Goal: Task Accomplishment & Management: Complete application form

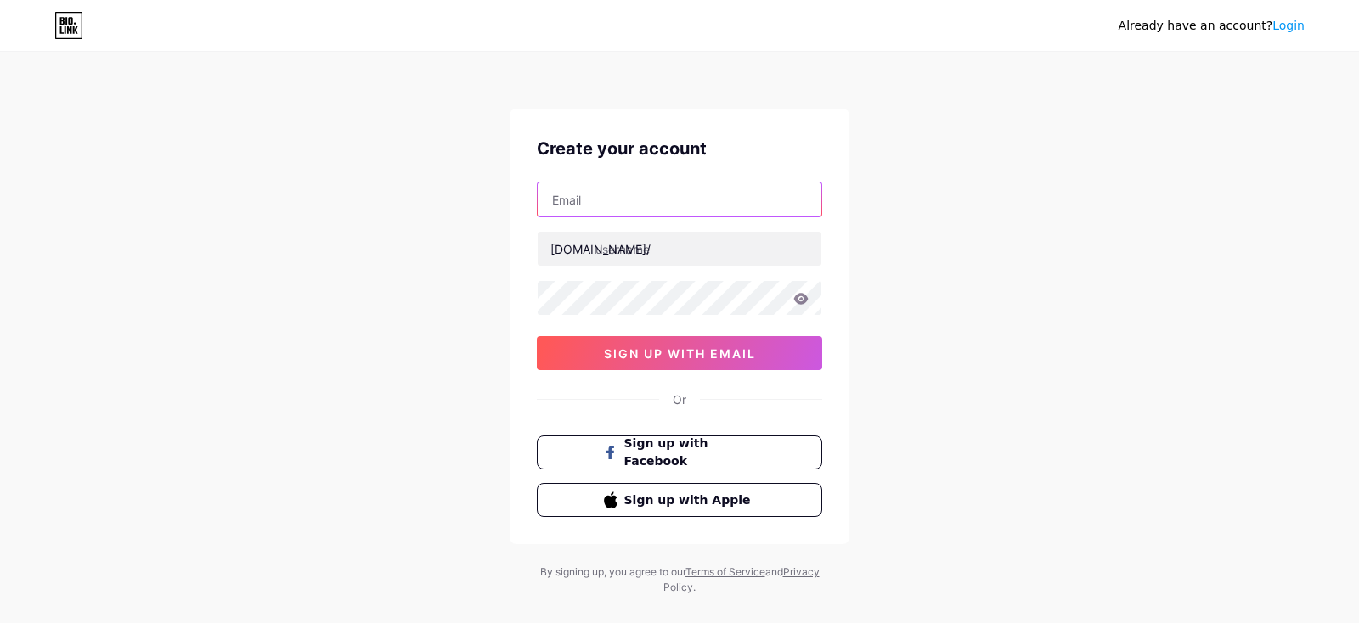
drag, startPoint x: 802, startPoint y: 202, endPoint x: 822, endPoint y: 198, distance: 20.0
click at [804, 202] on input "text" at bounding box center [680, 200] width 284 height 34
type input "[EMAIL_ADDRESS][DOMAIN_NAME]"
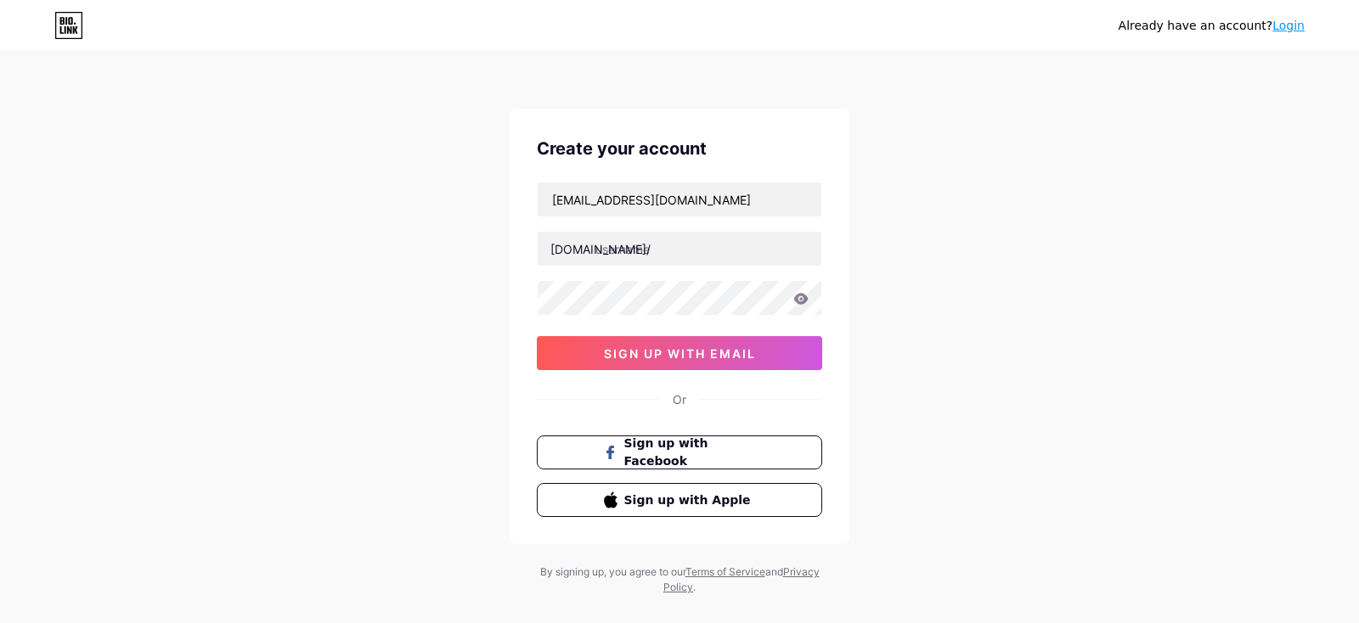
drag, startPoint x: 971, startPoint y: 473, endPoint x: 845, endPoint y: 363, distance: 166.7
click at [965, 464] on div "Already have an account? Login Create your account [EMAIL_ADDRESS][DOMAIN_NAME]…" at bounding box center [679, 325] width 1359 height 650
drag, startPoint x: 764, startPoint y: 236, endPoint x: 807, endPoint y: 247, distance: 43.9
click at [774, 237] on input "text" at bounding box center [680, 249] width 284 height 34
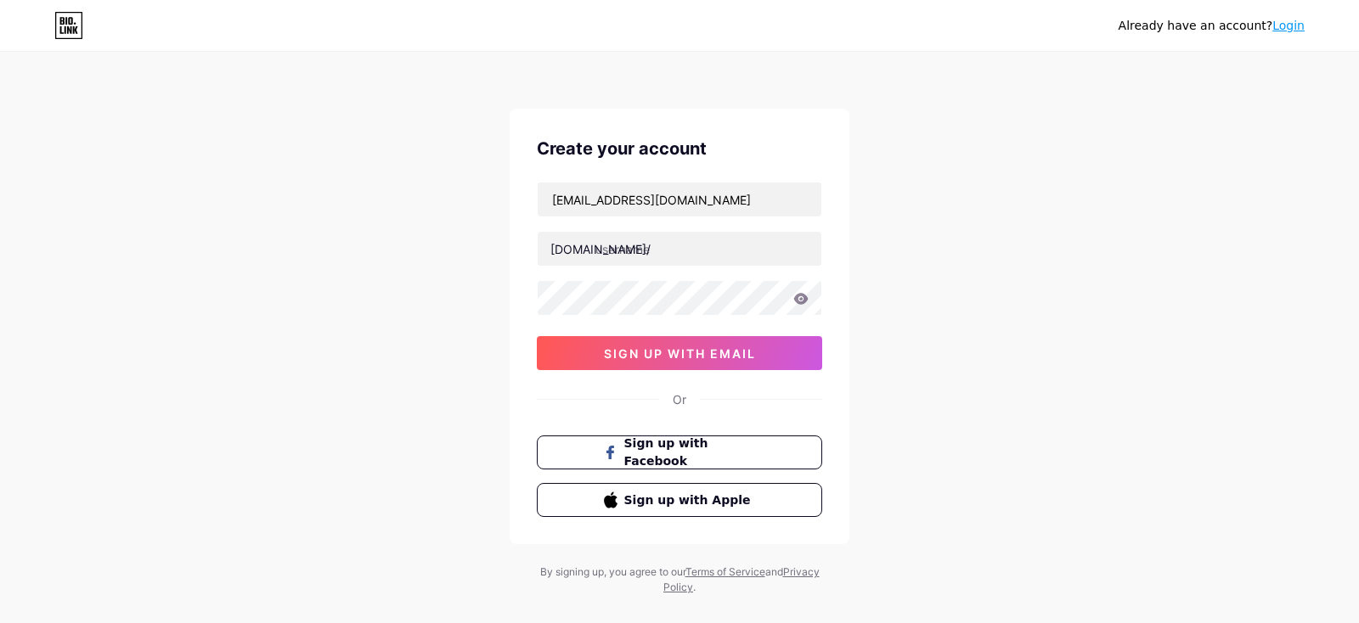
type input "ecshnadd"
drag, startPoint x: 977, startPoint y: 488, endPoint x: 831, endPoint y: 345, distance: 204.2
click at [969, 472] on div "Already have an account? Login Create your account [EMAIL_ADDRESS][DOMAIN_NAME]…" at bounding box center [679, 325] width 1359 height 650
drag, startPoint x: 827, startPoint y: 300, endPoint x: 836, endPoint y: 299, distance: 9.4
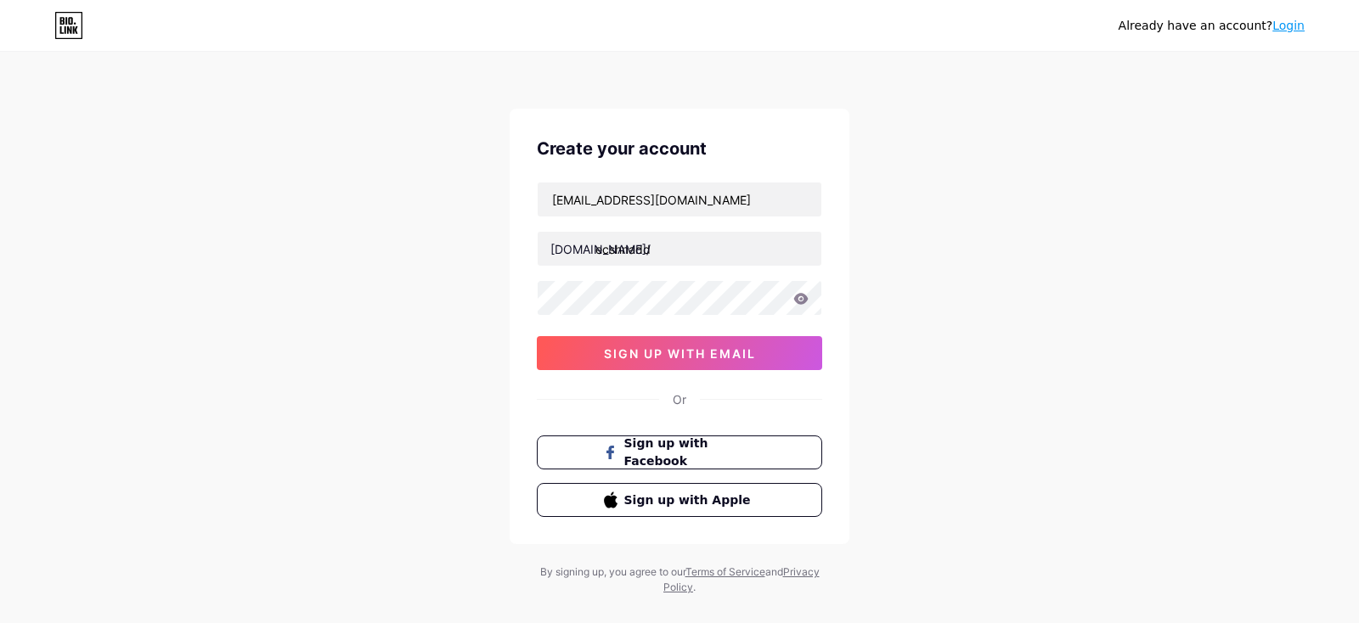
drag, startPoint x: 1213, startPoint y: 442, endPoint x: 839, endPoint y: 329, distance: 390.9
click at [1206, 436] on div "Already have an account? Login Create your account [EMAIL_ADDRESS][DOMAIN_NAME]…" at bounding box center [679, 325] width 1359 height 650
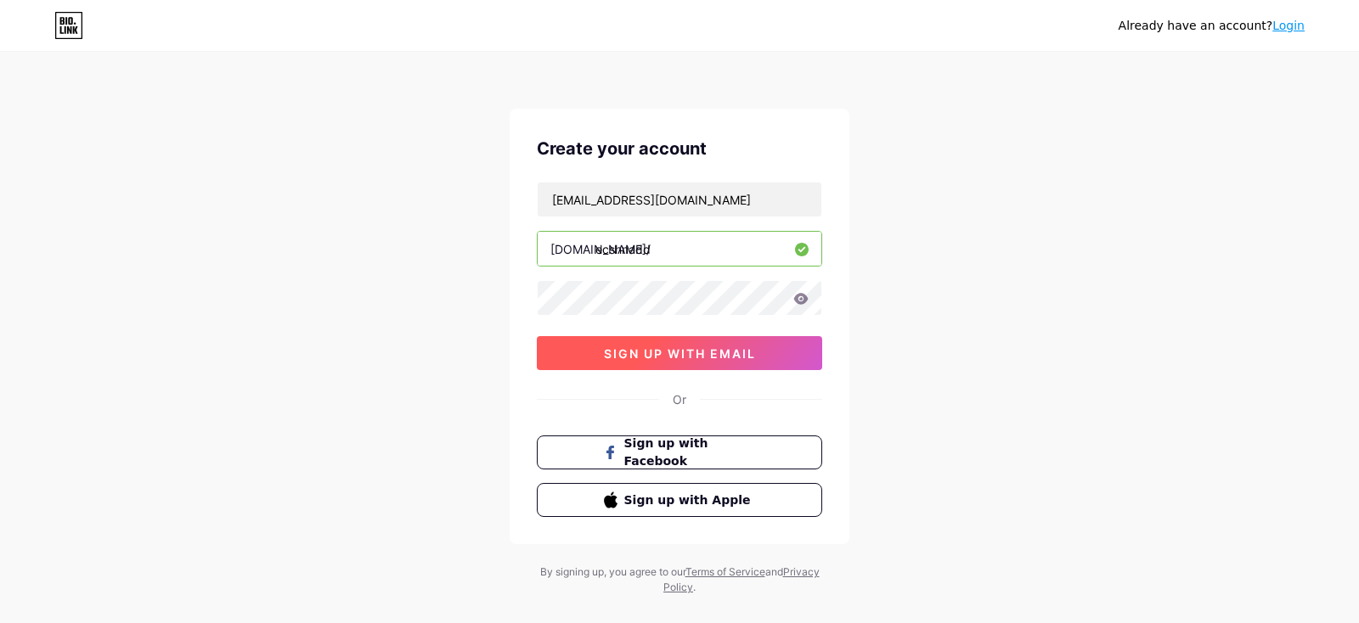
click at [705, 354] on span "sign up with email" at bounding box center [680, 353] width 152 height 14
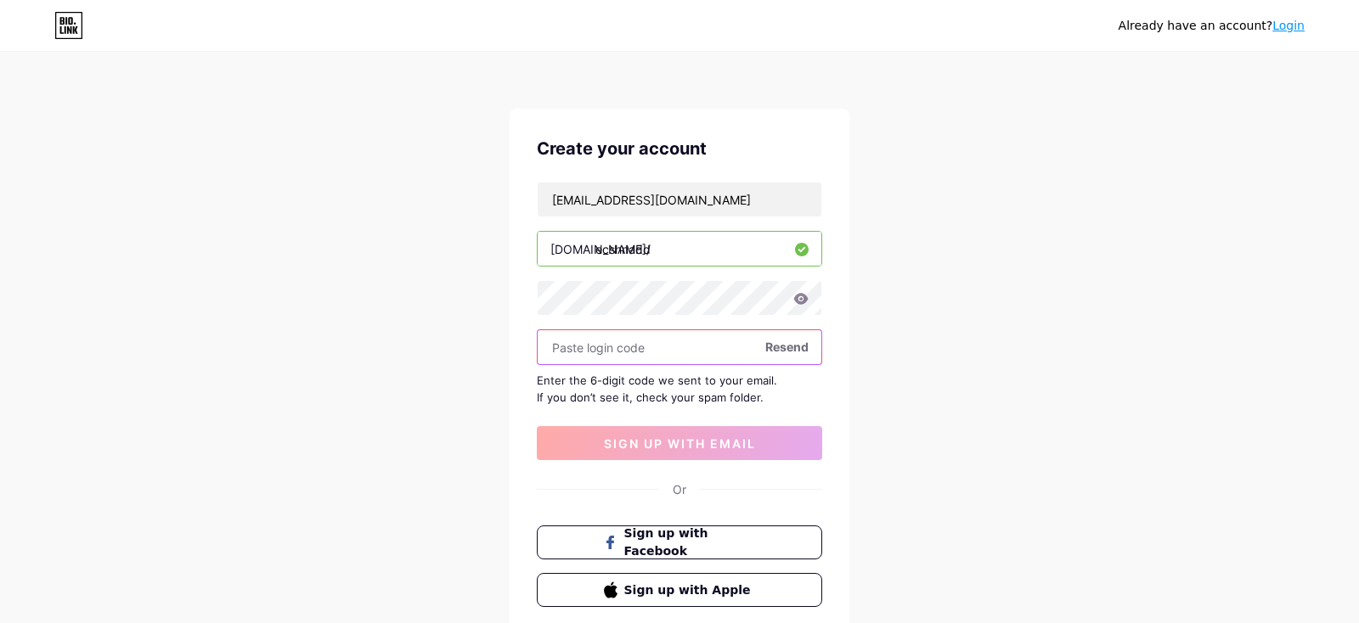
paste input "766330"
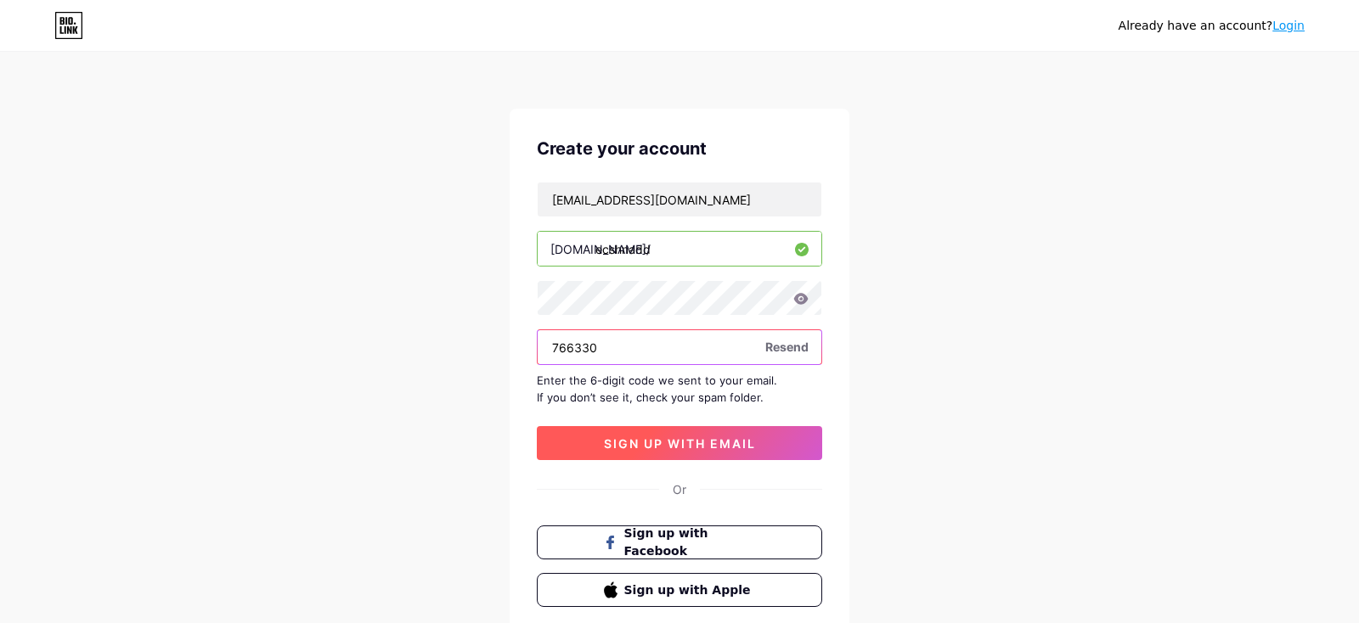
type input "766330"
click at [729, 436] on span "sign up with email" at bounding box center [680, 443] width 152 height 14
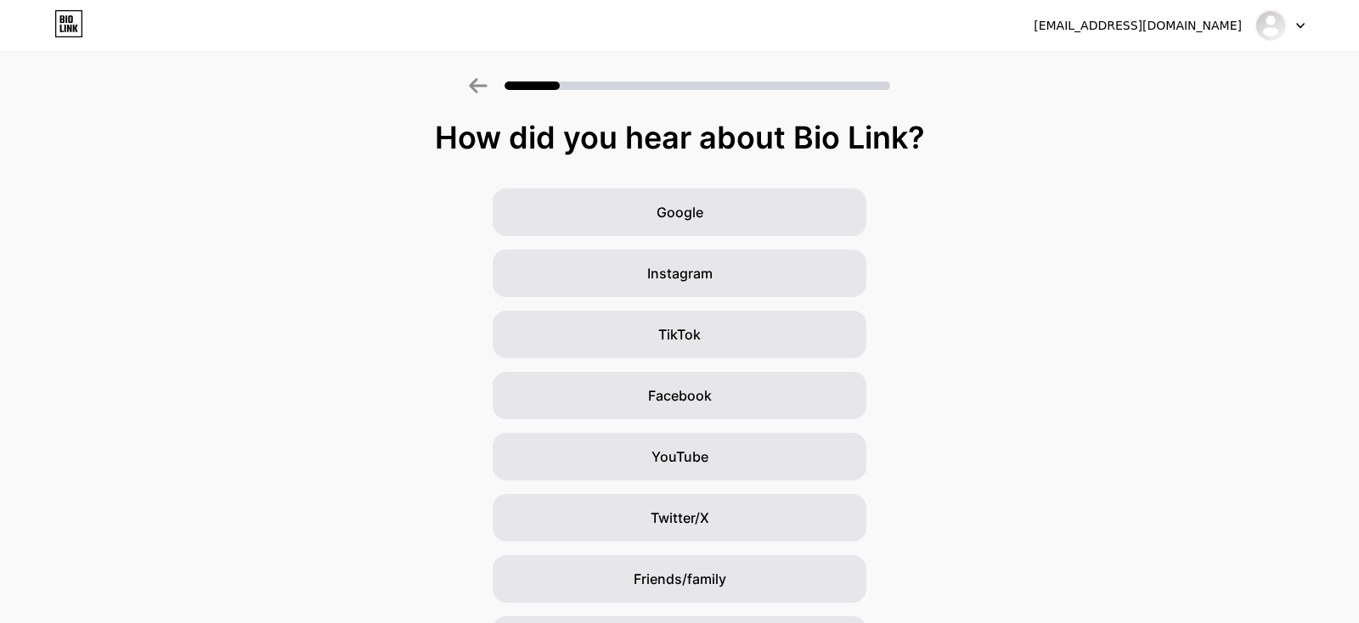
scroll to position [108, 0]
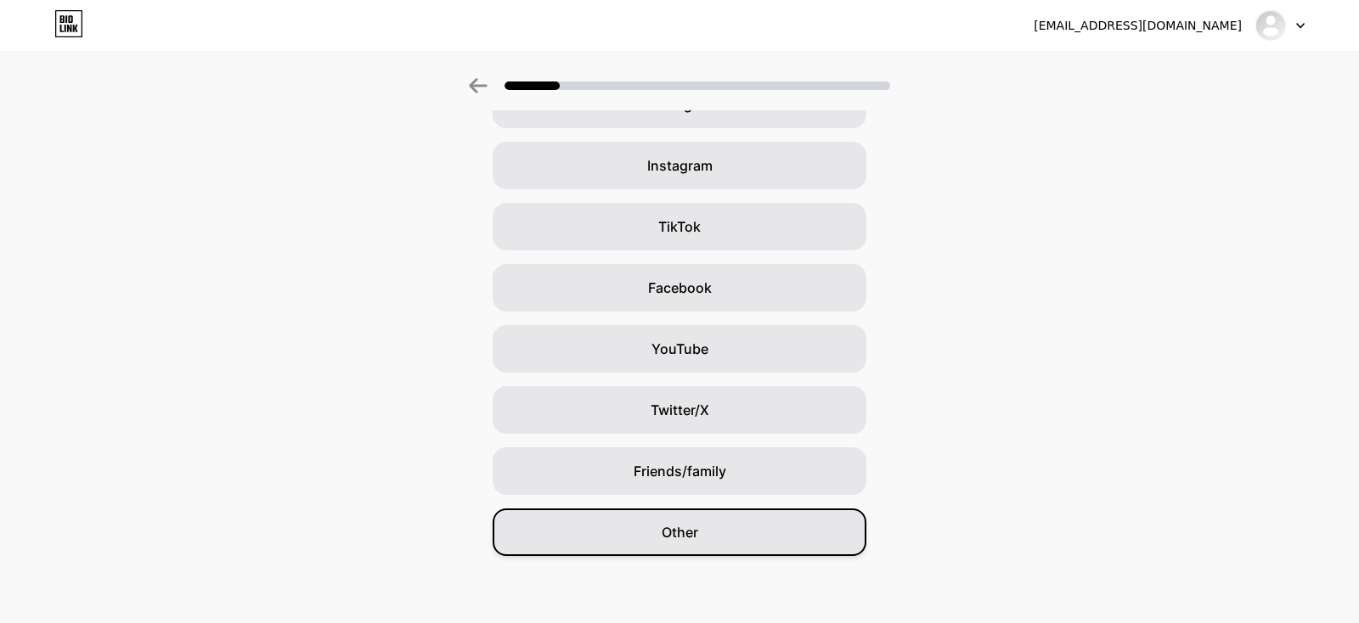
click at [669, 513] on div "Other" at bounding box center [680, 533] width 374 height 48
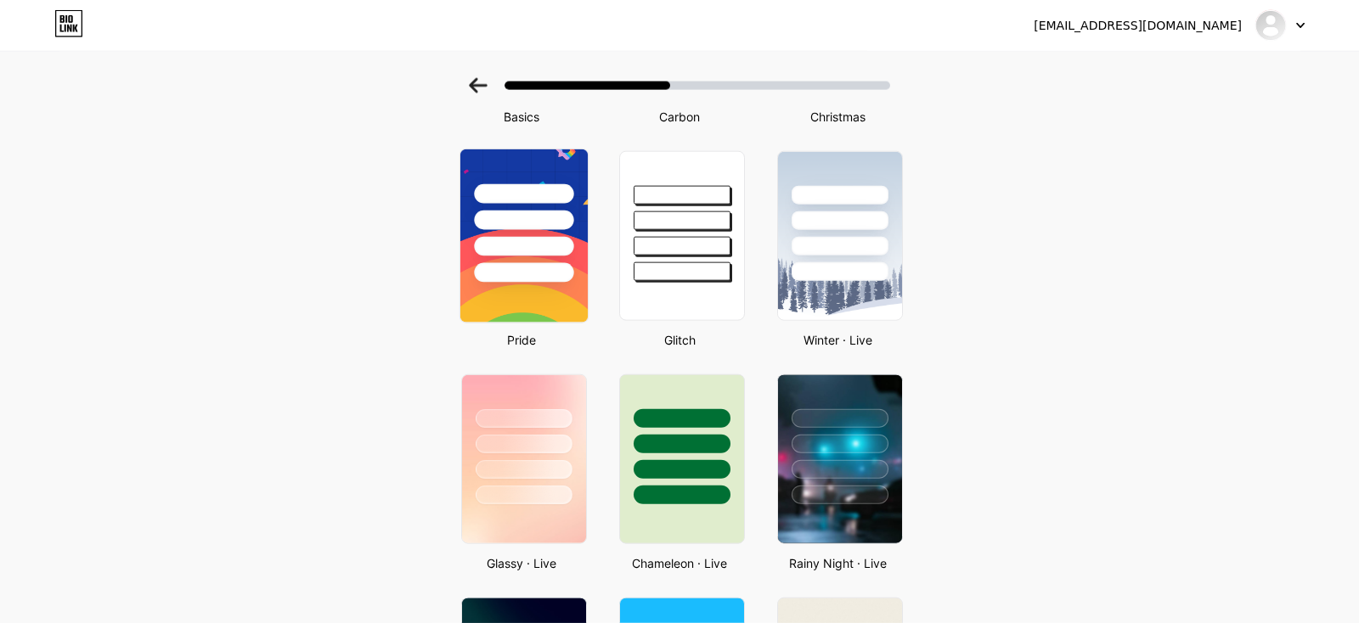
scroll to position [0, 0]
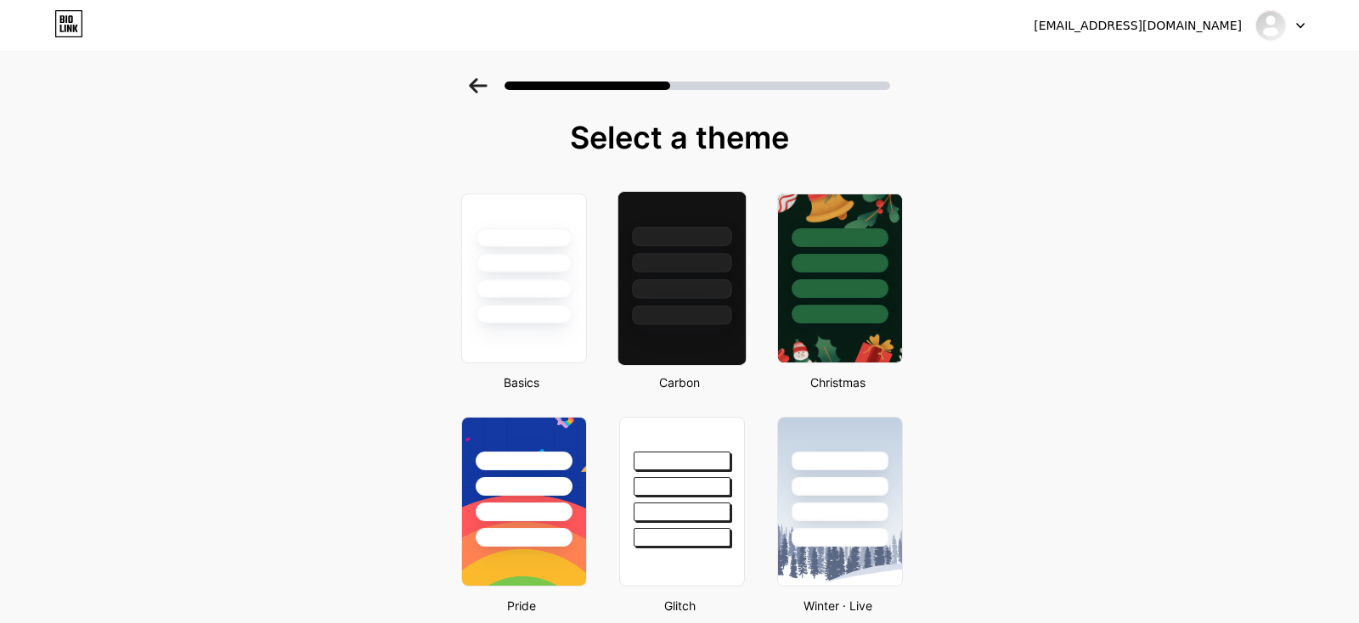
drag, startPoint x: 696, startPoint y: 298, endPoint x: 731, endPoint y: 298, distance: 34.8
click at [697, 299] on div at bounding box center [681, 258] width 127 height 133
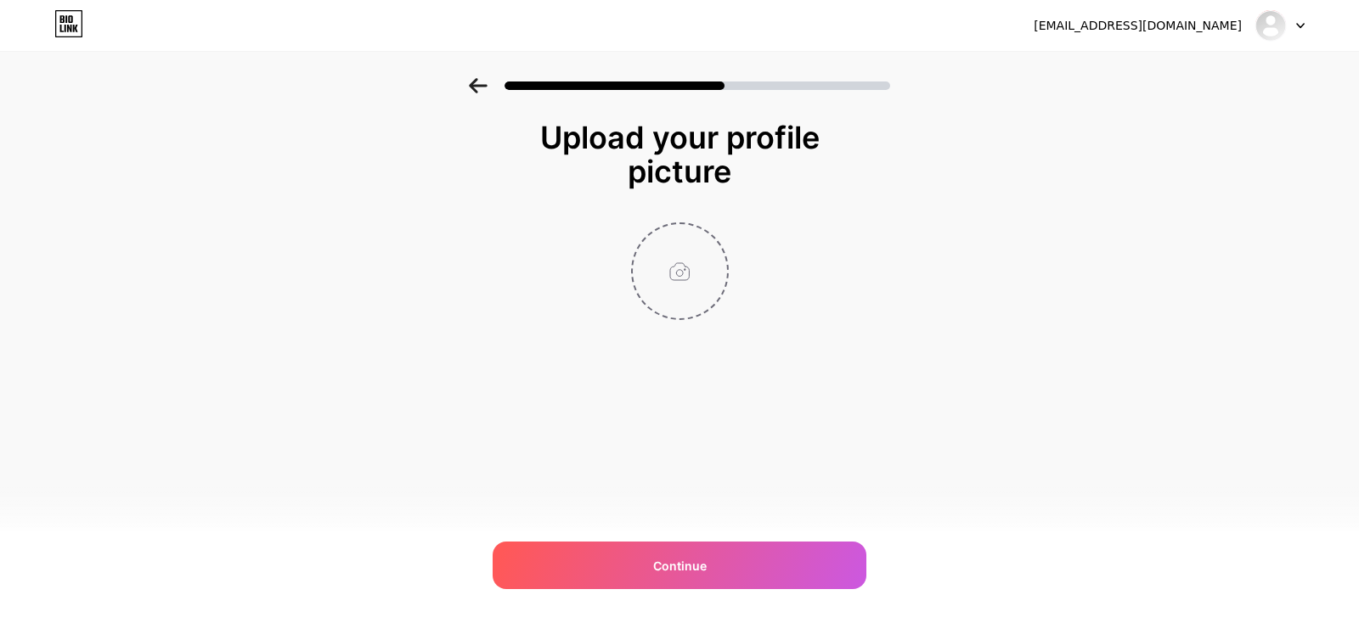
click at [679, 270] on input "file" at bounding box center [680, 271] width 94 height 94
type input "C:\fakepath\eggs.png"
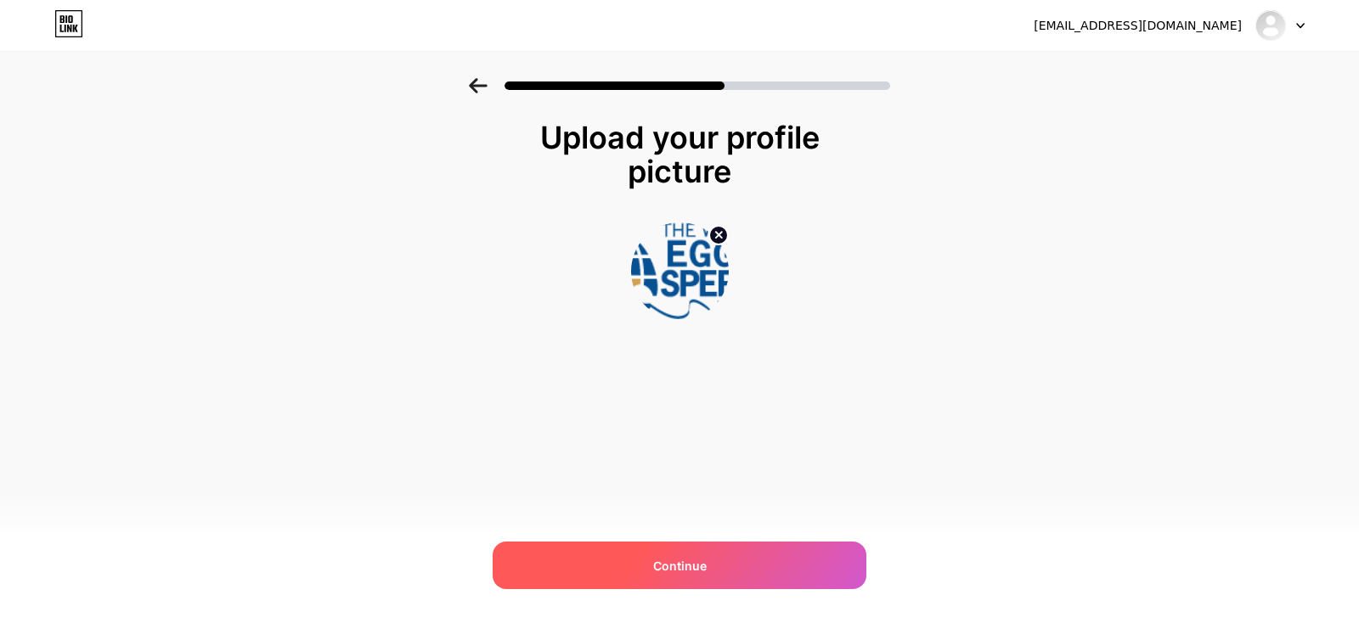
click at [729, 555] on div "Continue" at bounding box center [680, 566] width 374 height 48
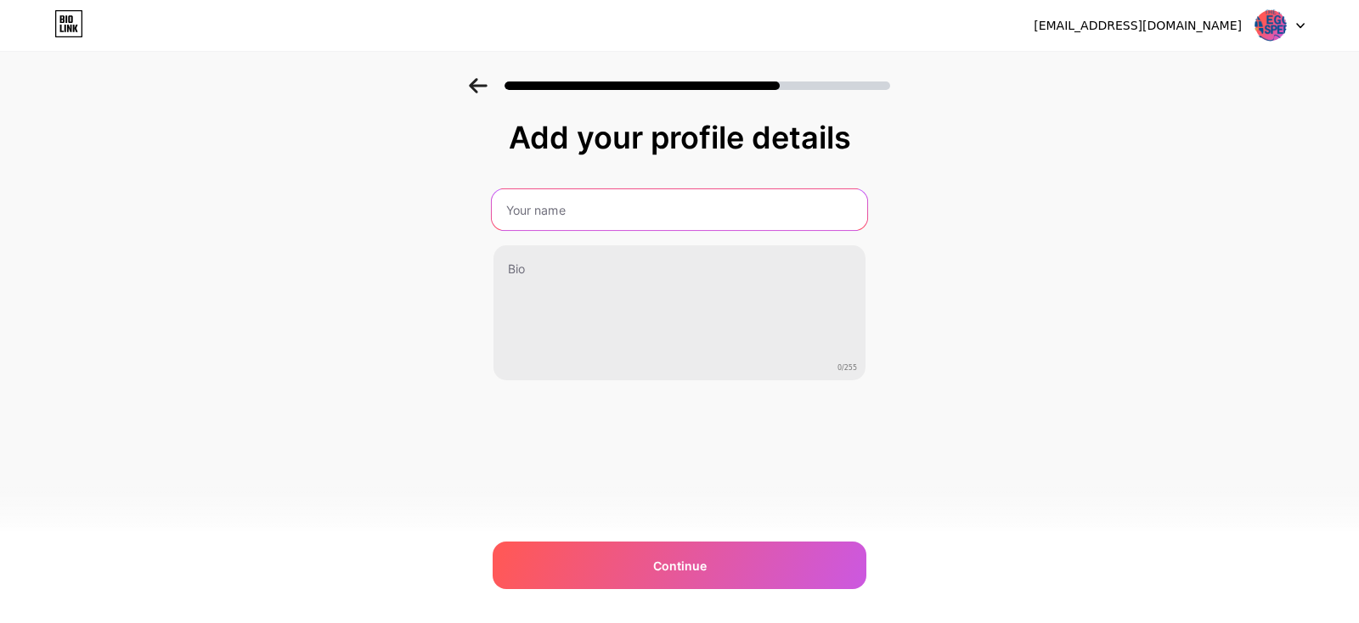
click at [696, 218] on input "text" at bounding box center [679, 209] width 375 height 41
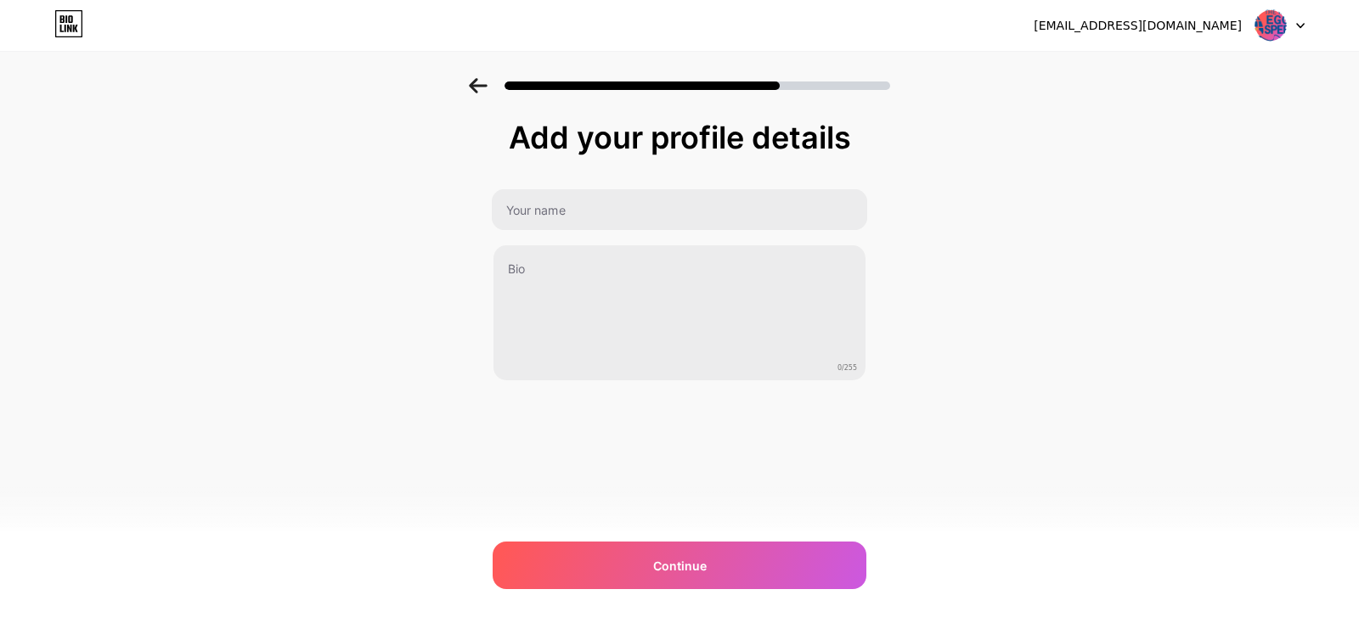
click at [872, 622] on img at bounding box center [679, 633] width 1359 height 20
drag, startPoint x: 911, startPoint y: 192, endPoint x: 819, endPoint y: 211, distance: 93.6
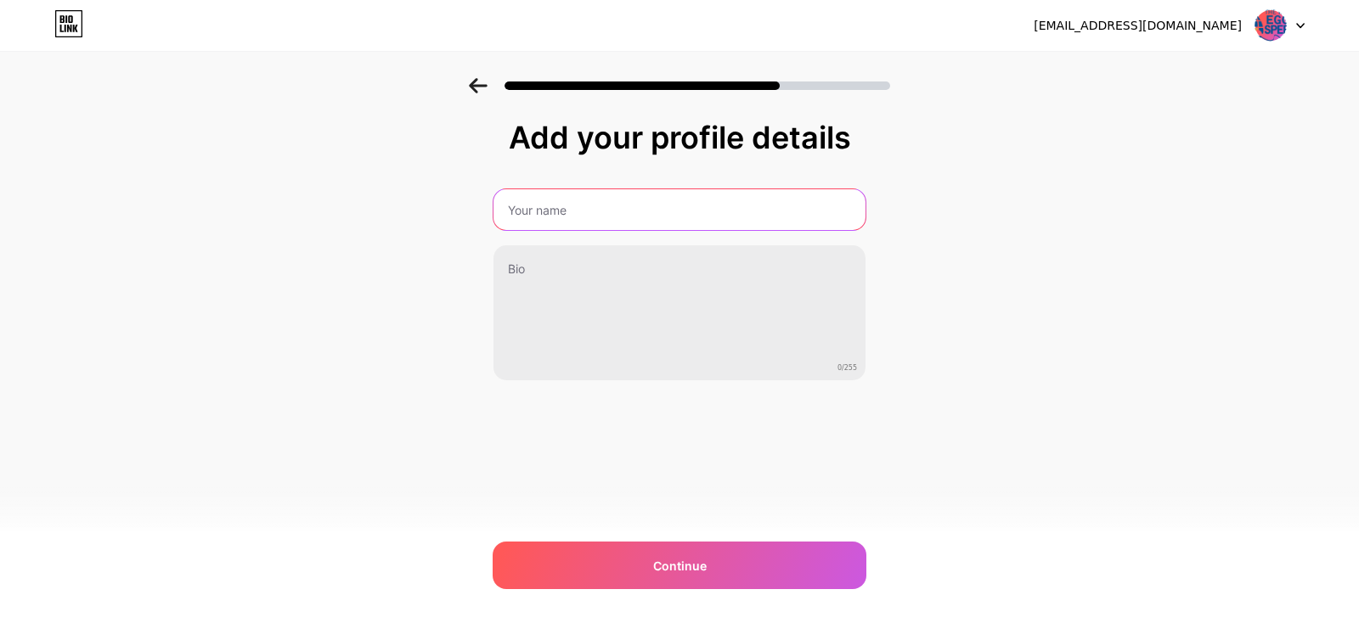
type input "The World Egg and Sperm Bank [MEDICAL_DATA]"
drag, startPoint x: 812, startPoint y: 211, endPoint x: 343, endPoint y: 218, distance: 468.8
click at [492, 219] on input "The World Egg and Sperm Bank [MEDICAL_DATA]" at bounding box center [679, 209] width 375 height 41
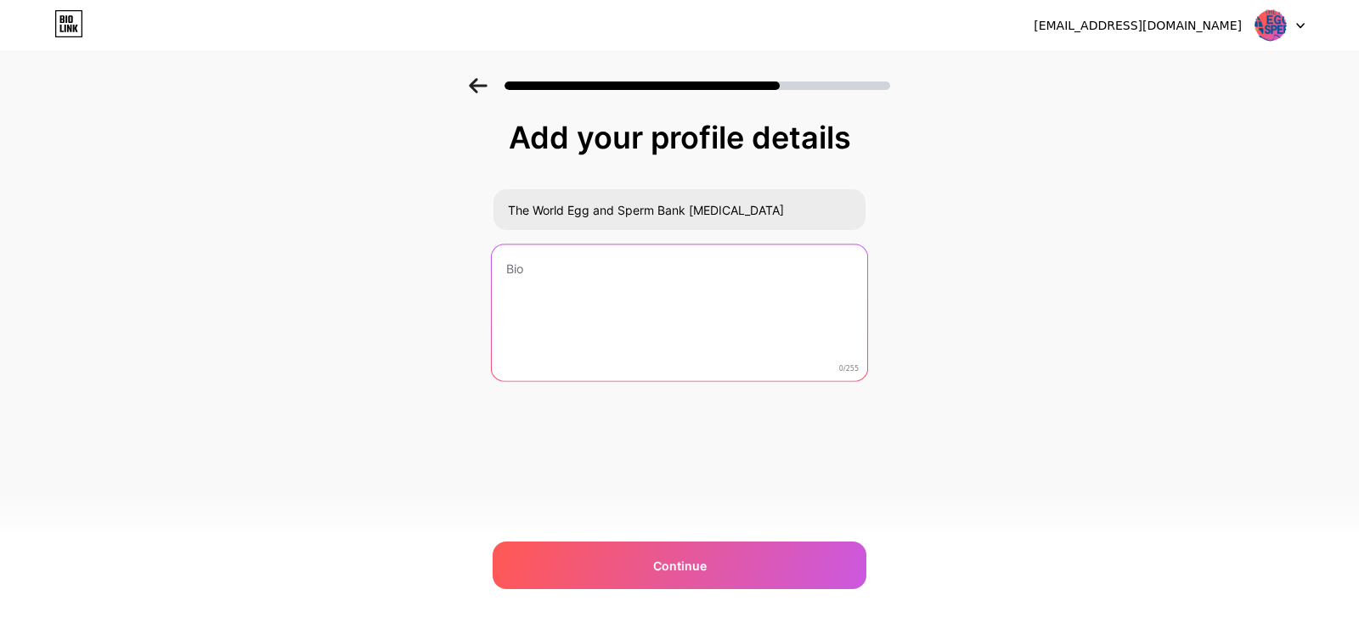
click at [689, 340] on textarea at bounding box center [679, 314] width 375 height 138
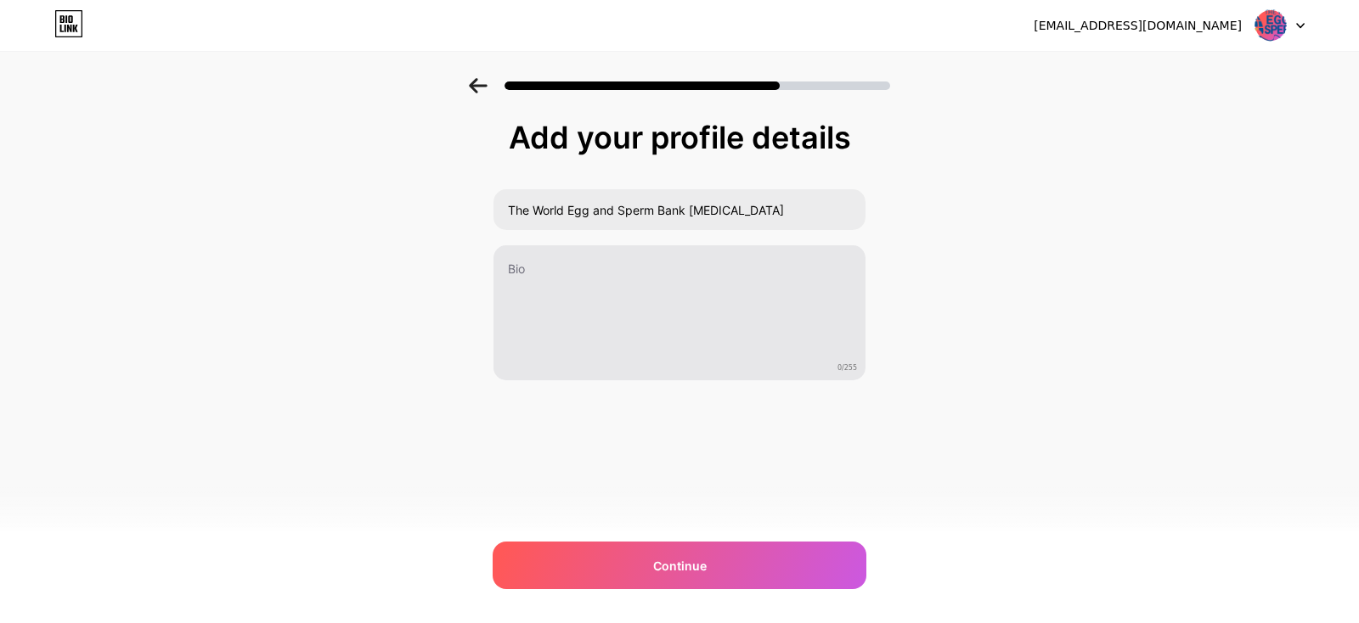
drag, startPoint x: 70, startPoint y: 278, endPoint x: 780, endPoint y: 266, distance: 710.0
click at [153, 267] on div "Add your profile details The World Egg and Sperm Bank [MEDICAL_DATA] 0/255 Cont…" at bounding box center [679, 272] width 1359 height 388
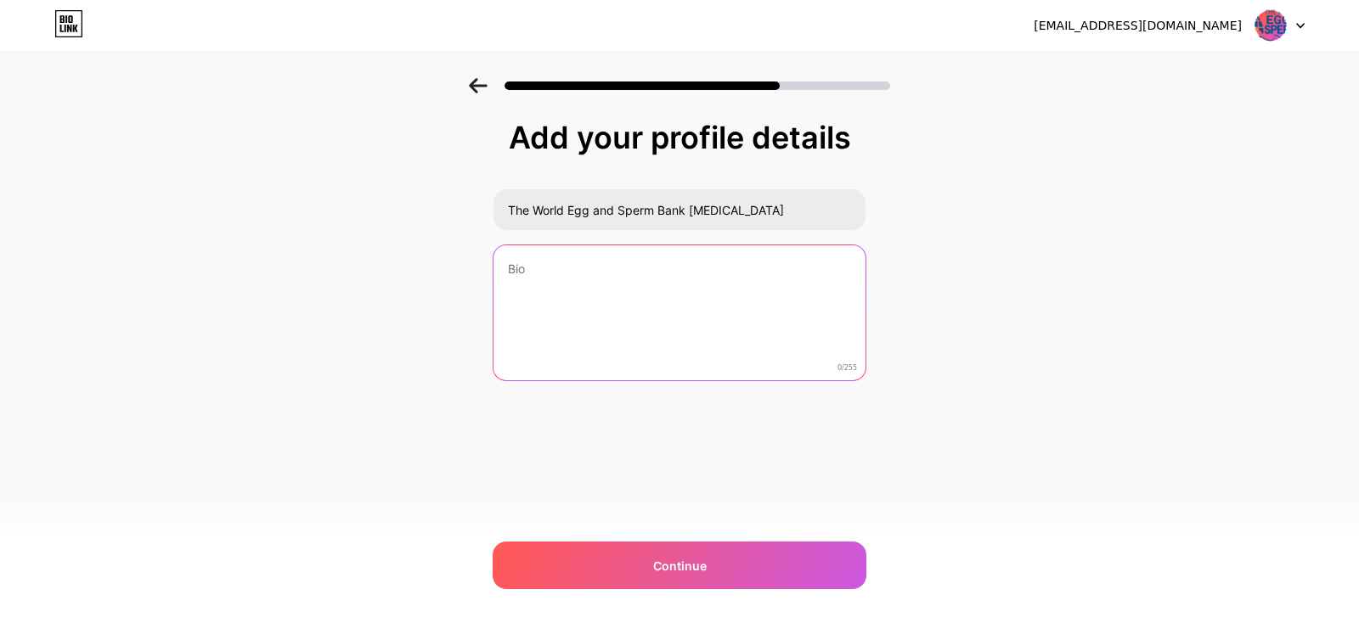
click at [746, 297] on textarea at bounding box center [679, 313] width 372 height 137
paste textarea "Contact Information: Google +: [URL][DOMAIN_NAME] Address: [STREET_ADDRESS][PER…"
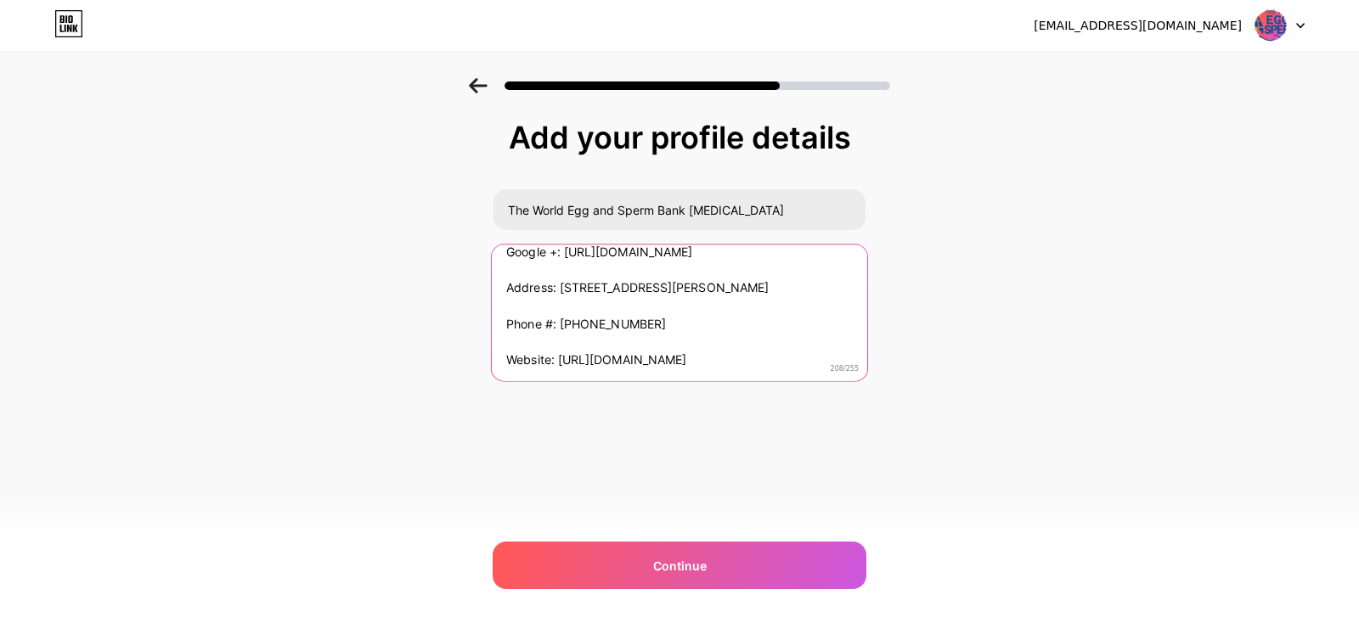
drag, startPoint x: 827, startPoint y: 372, endPoint x: 421, endPoint y: 369, distance: 405.9
click at [492, 369] on textarea "Contact Information: Google +: [URL][DOMAIN_NAME] Address: [STREET_ADDRESS][PER…" at bounding box center [679, 314] width 375 height 138
drag, startPoint x: 669, startPoint y: 262, endPoint x: 493, endPoint y: 266, distance: 176.7
click at [493, 266] on textarea "Contact Information: Google +: [URL][DOMAIN_NAME] Address: [STREET_ADDRESS][PER…" at bounding box center [679, 314] width 375 height 138
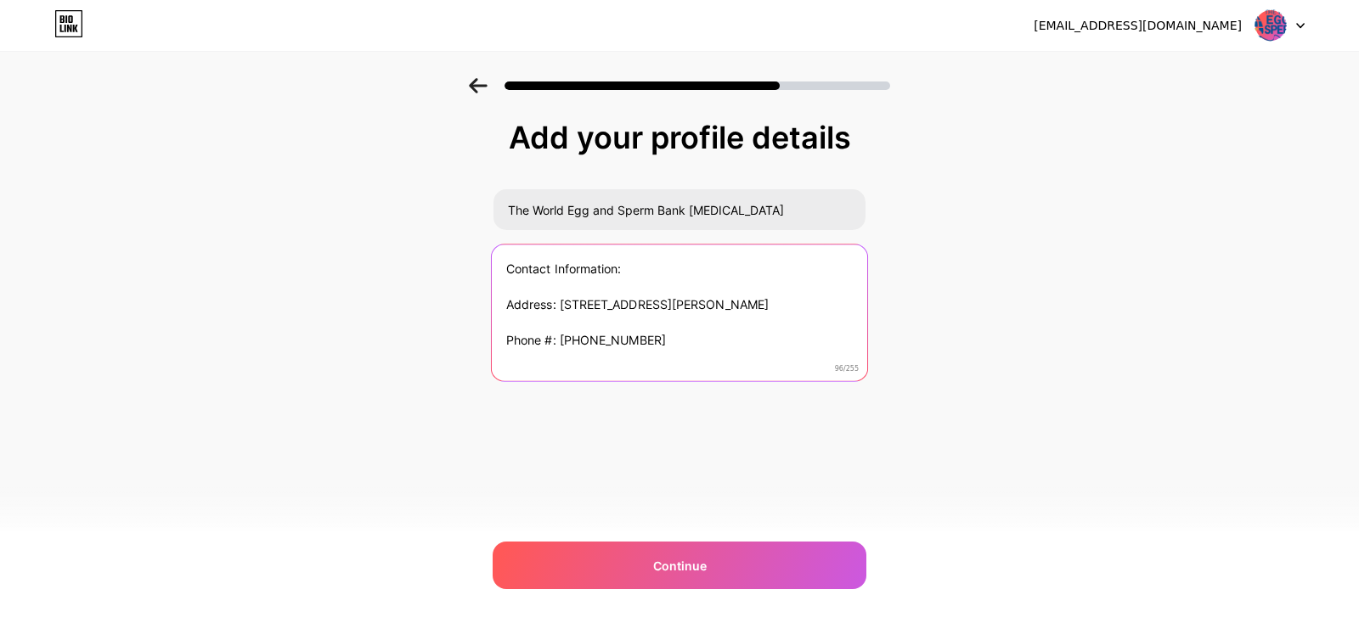
scroll to position [14, 0]
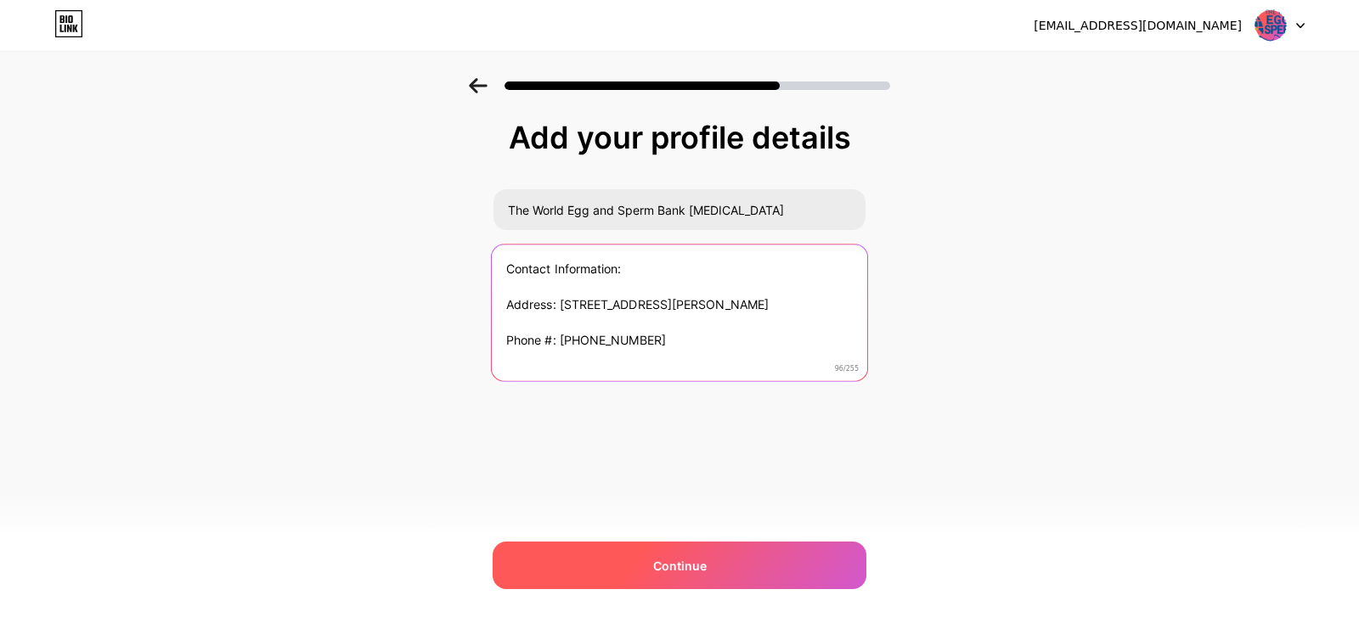
type textarea "Contact Information: Address: [STREET_ADDRESS][PERSON_NAME] Phone #: [PHONE_NUM…"
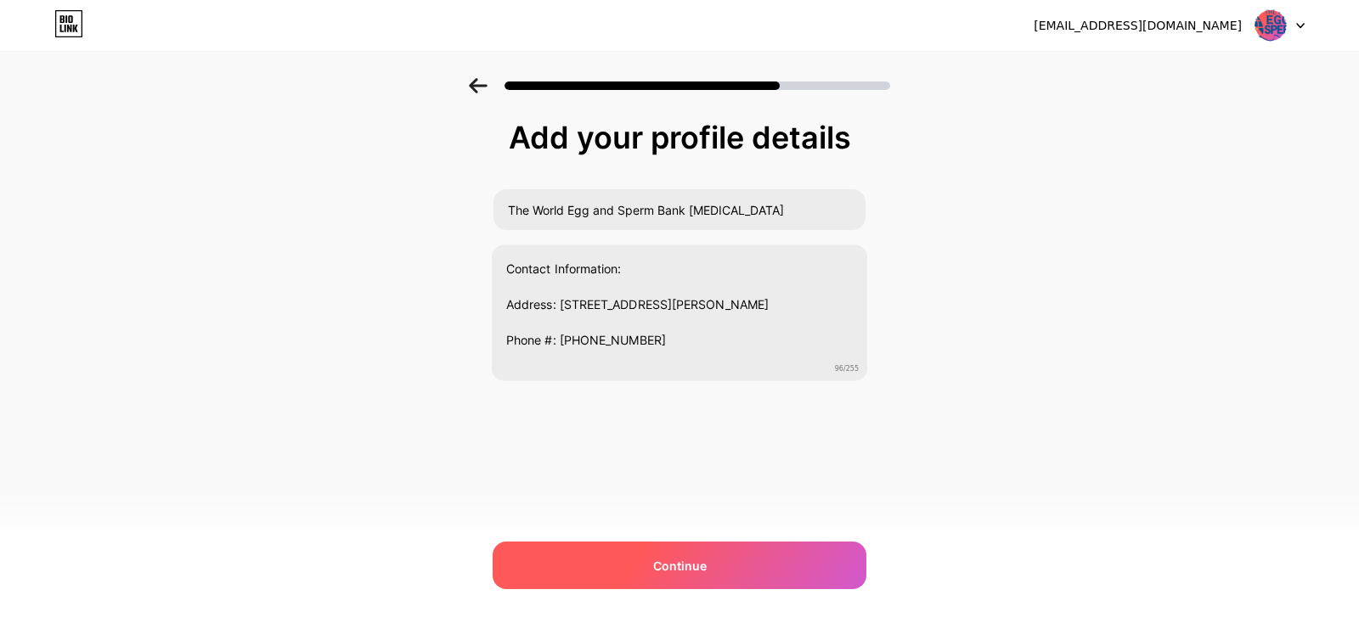
click at [718, 577] on div "Continue" at bounding box center [680, 566] width 374 height 48
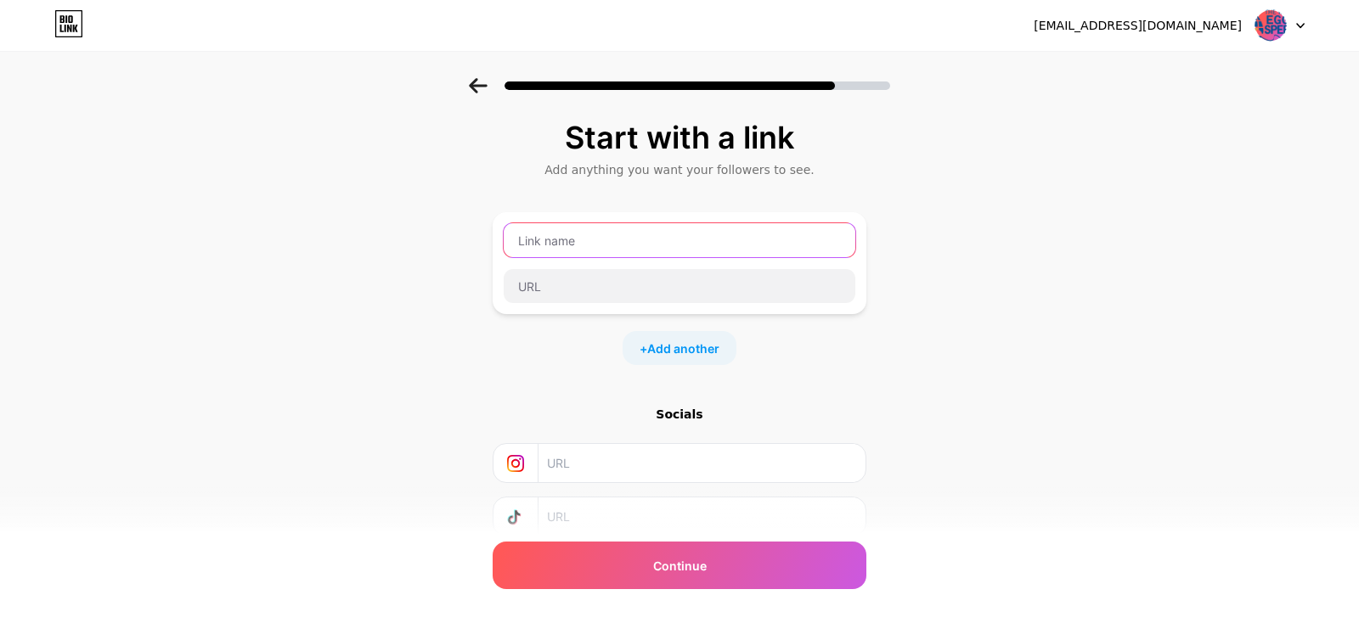
drag, startPoint x: 832, startPoint y: 245, endPoint x: 847, endPoint y: 243, distance: 15.4
click at [832, 244] on input "text" at bounding box center [680, 240] width 352 height 34
type input "The World Egg and Sperm Bank [MEDICAL_DATA]"
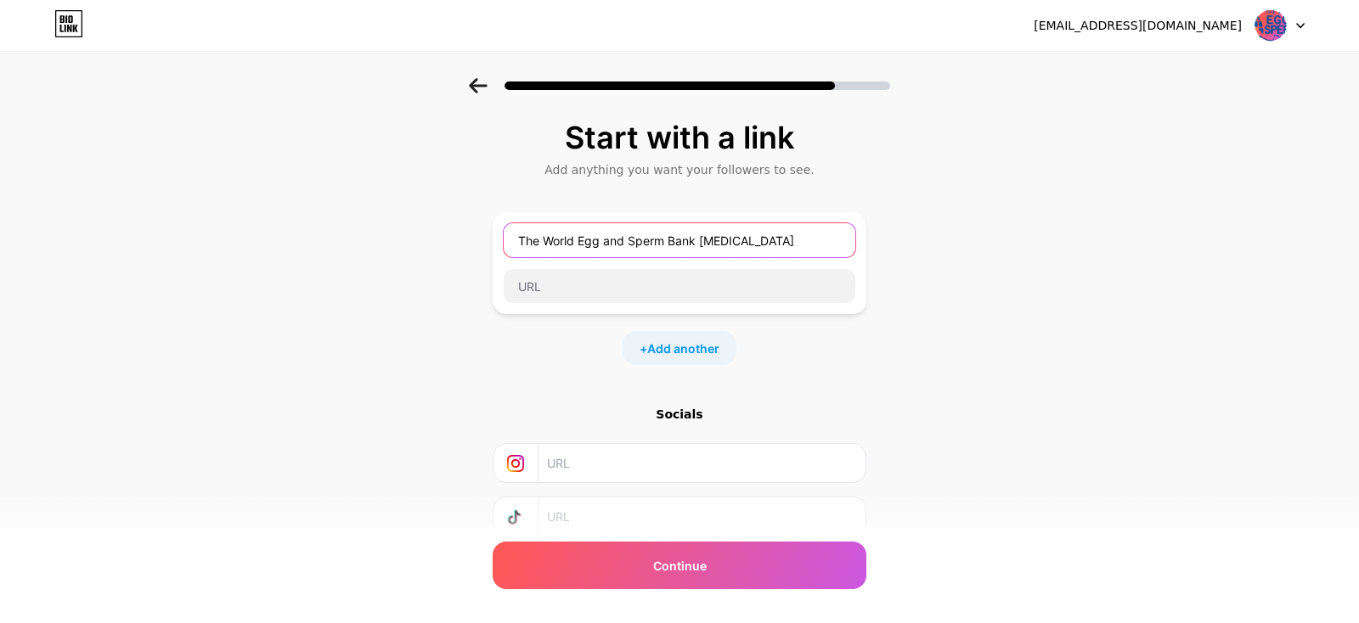
drag, startPoint x: 819, startPoint y: 236, endPoint x: 418, endPoint y: 249, distance: 401.0
click at [504, 249] on input "The World Egg and Sperm Bank [MEDICAL_DATA]" at bounding box center [680, 240] width 352 height 34
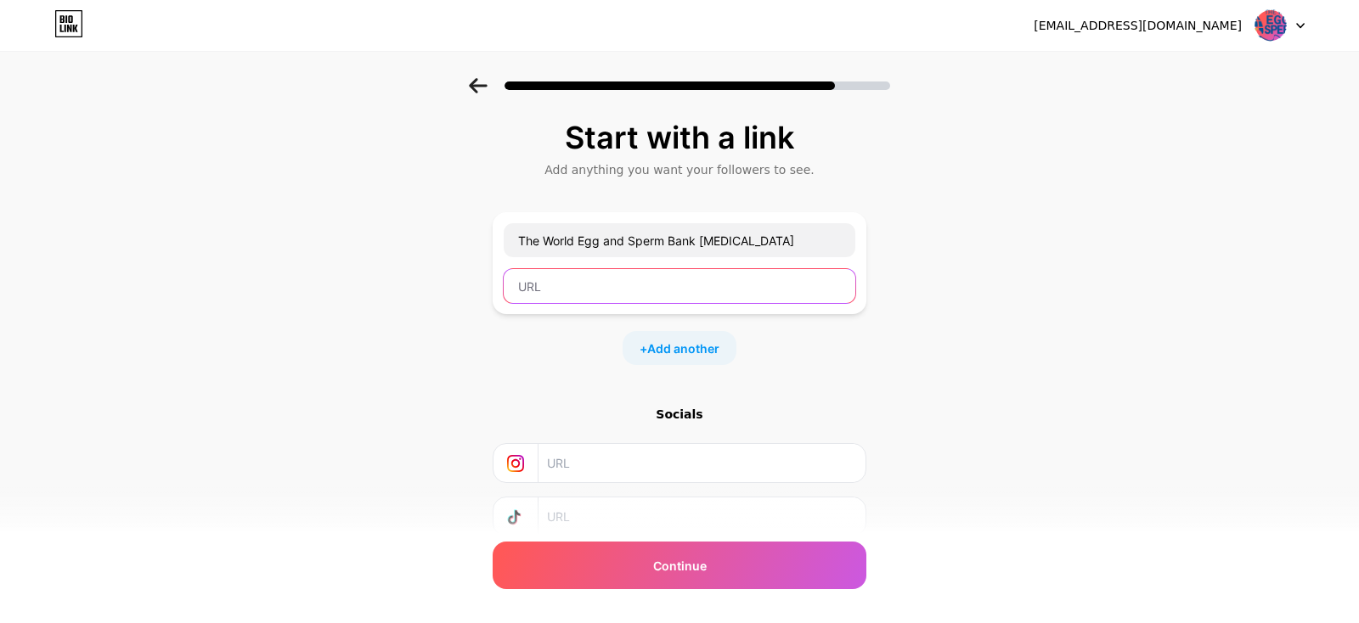
click at [699, 302] on input "text" at bounding box center [680, 286] width 352 height 34
type input "[URL][DOMAIN_NAME]"
drag, startPoint x: 404, startPoint y: 283, endPoint x: 373, endPoint y: 283, distance: 31.4
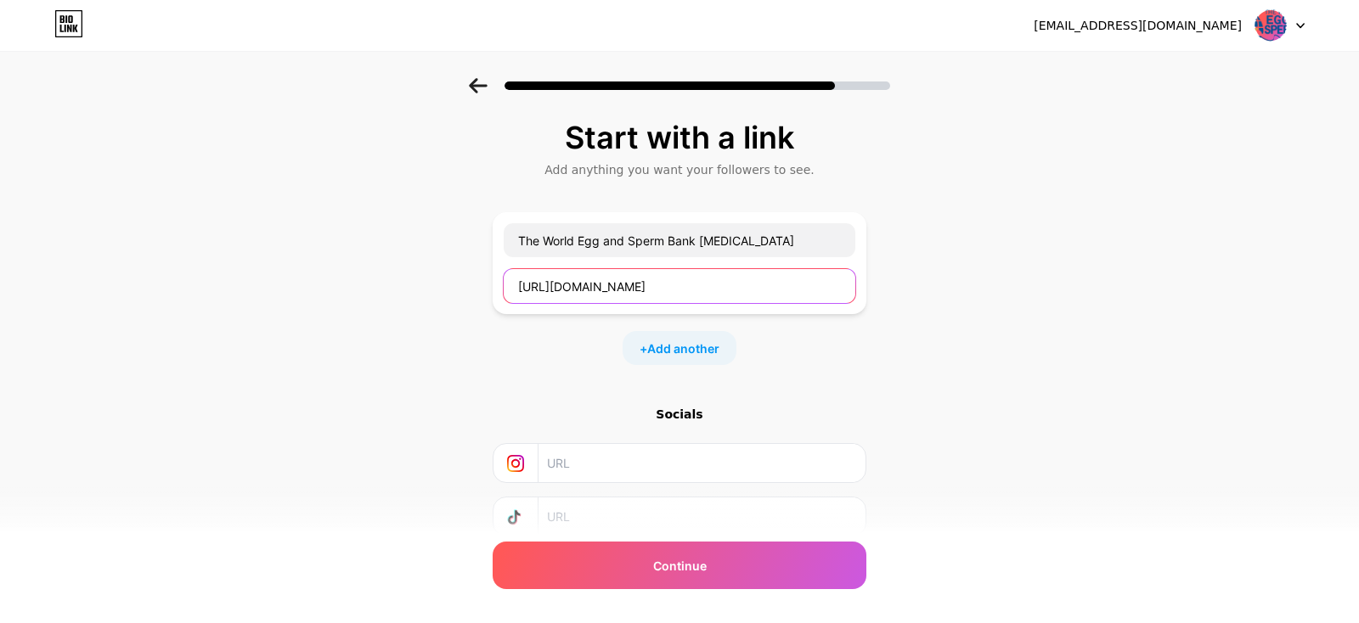
click at [504, 283] on input "[URL][DOMAIN_NAME]" at bounding box center [680, 286] width 352 height 34
click at [678, 352] on span "Add another" at bounding box center [683, 349] width 72 height 18
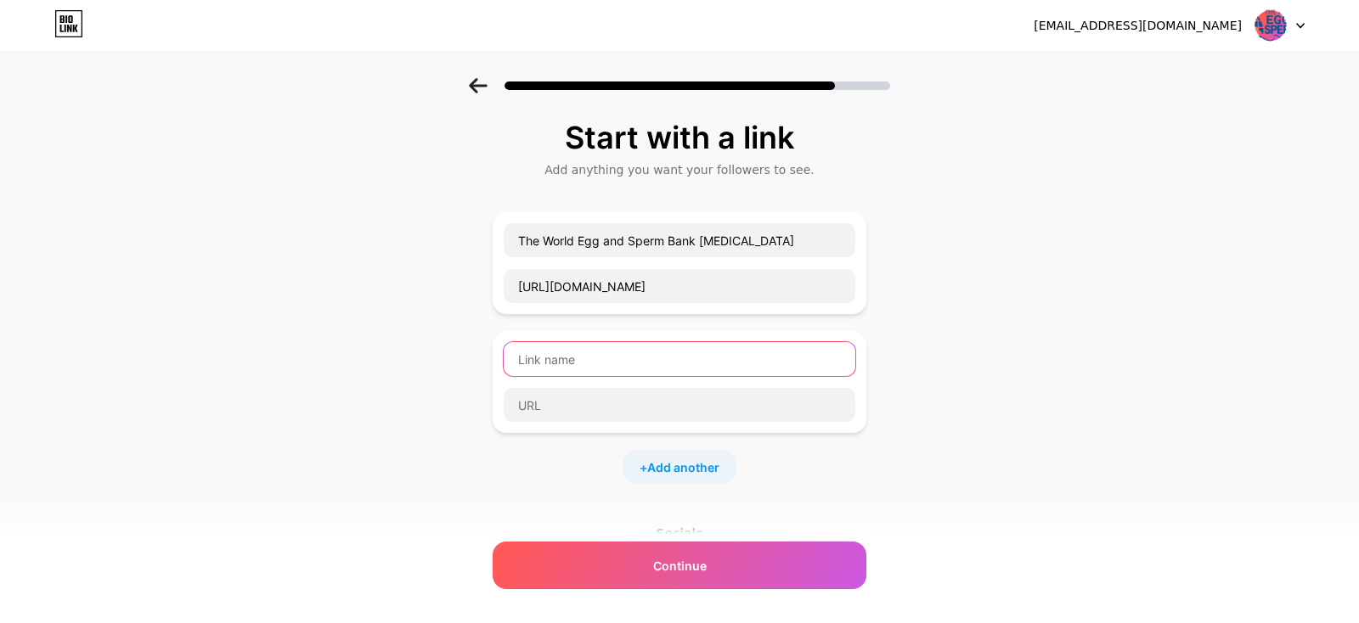
drag, startPoint x: 678, startPoint y: 352, endPoint x: 690, endPoint y: 349, distance: 11.5
click at [681, 352] on input "text" at bounding box center [680, 359] width 352 height 34
type input "Google+"
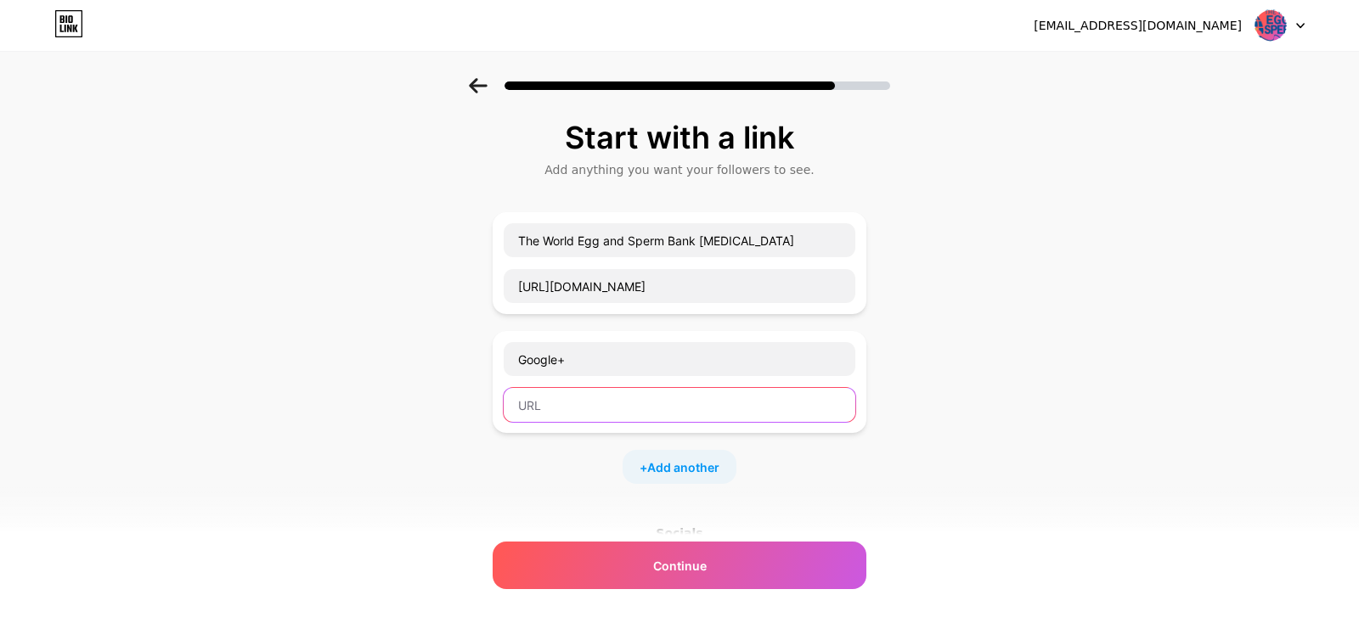
click at [822, 394] on input "text" at bounding box center [680, 405] width 352 height 34
drag, startPoint x: 1022, startPoint y: 301, endPoint x: 801, endPoint y: 385, distance: 237.0
type input "[URL][DOMAIN_NAME]"
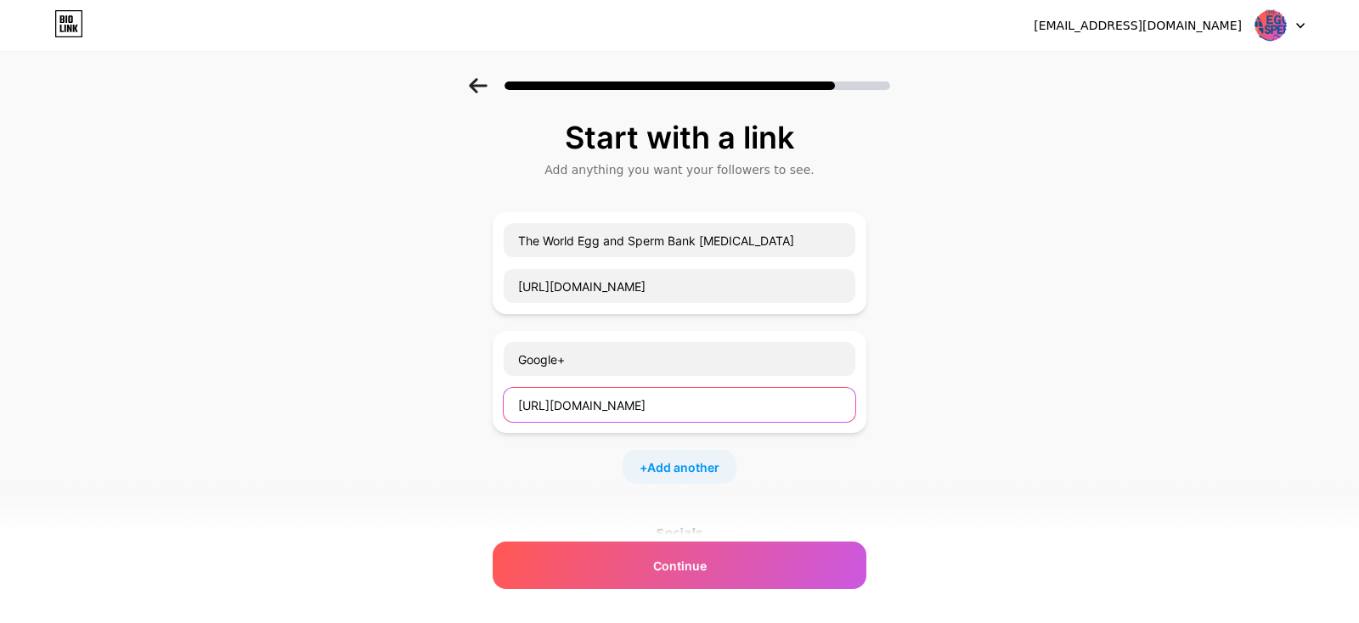
scroll to position [0, 22]
click at [788, 406] on input "[URL][DOMAIN_NAME]" at bounding box center [680, 405] width 352 height 34
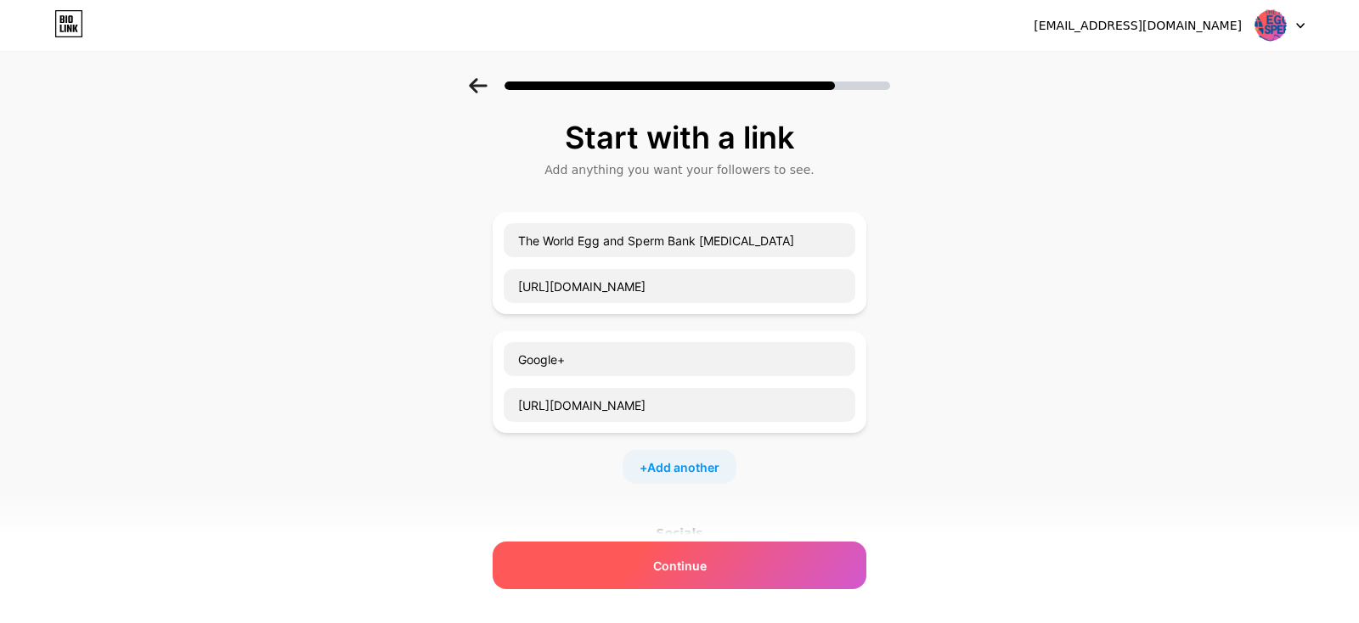
click at [723, 576] on div "Continue" at bounding box center [680, 566] width 374 height 48
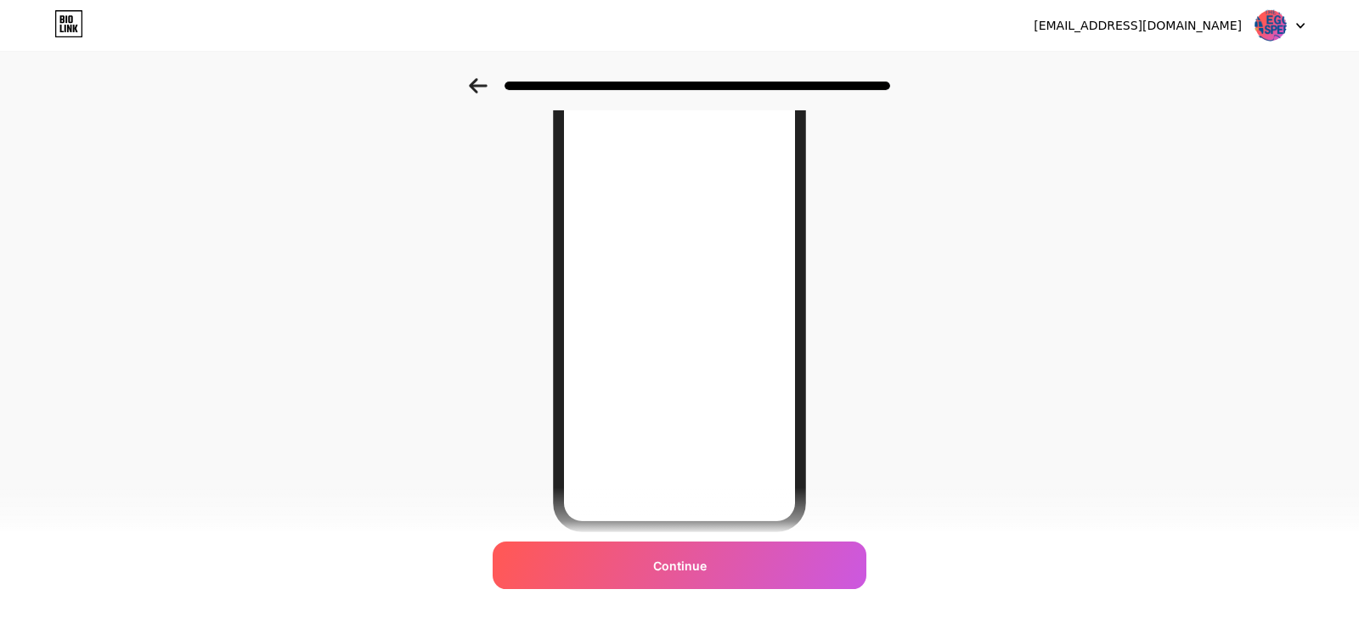
scroll to position [229, 0]
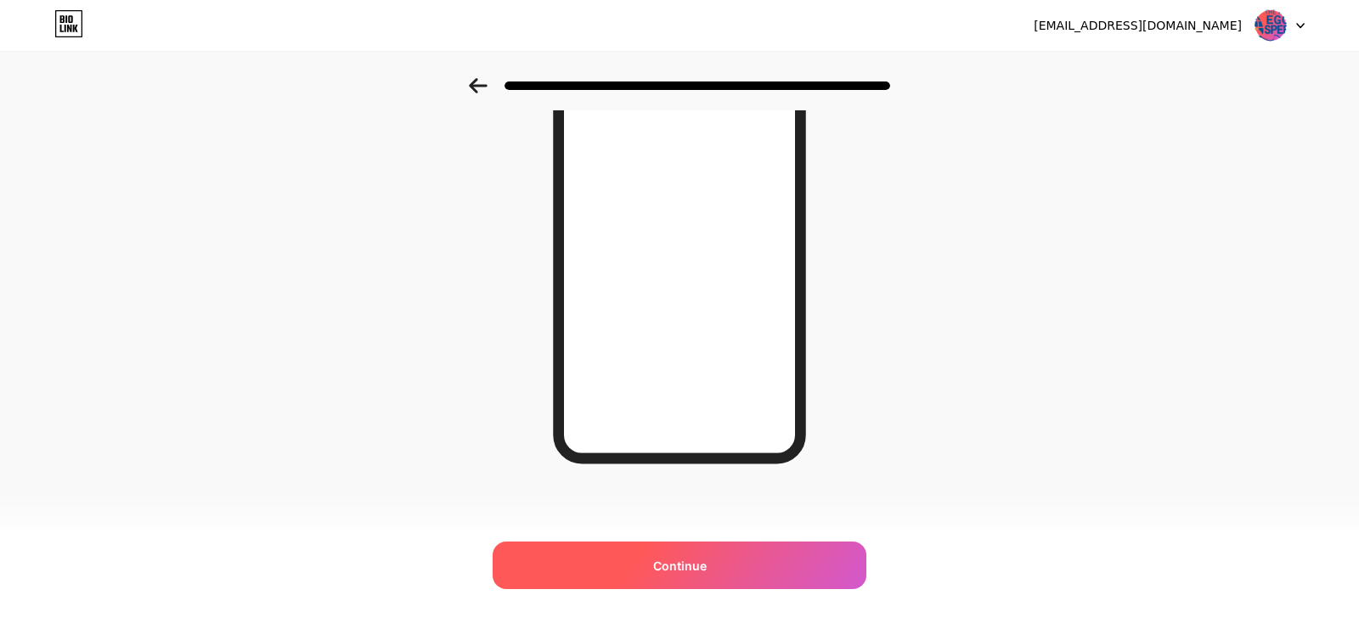
click at [714, 567] on div "Continue" at bounding box center [680, 566] width 374 height 48
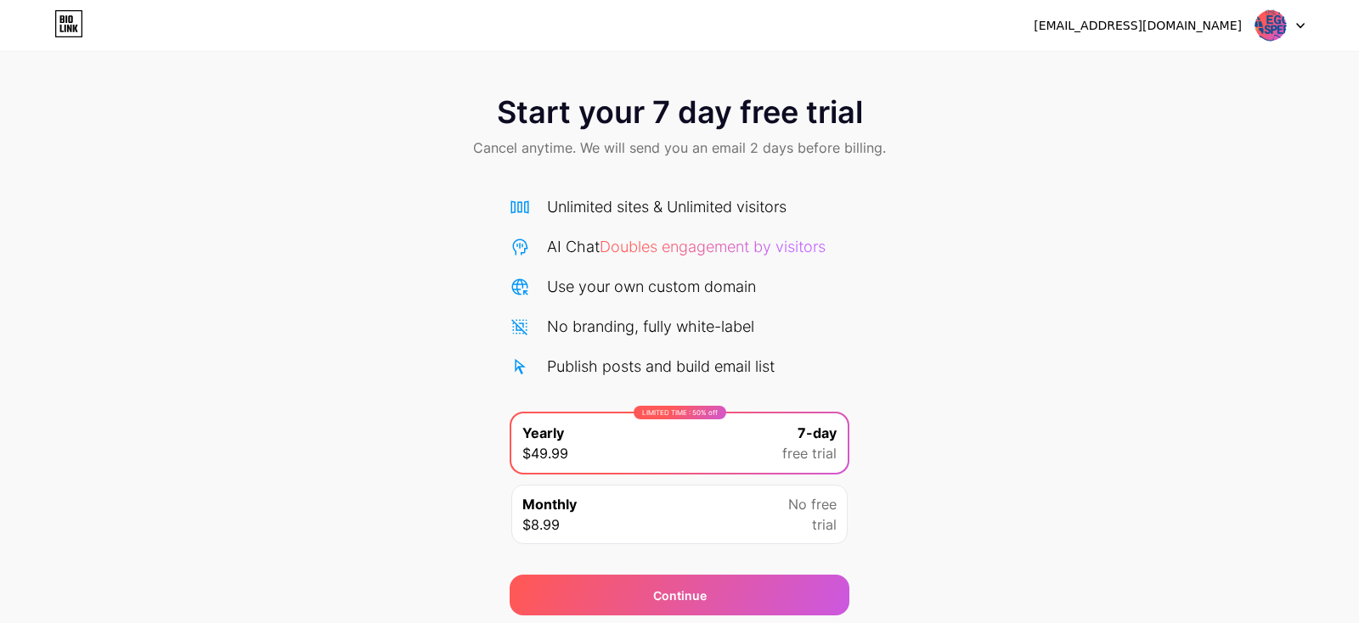
click at [1277, 34] on img at bounding box center [1270, 25] width 32 height 32
click at [1174, 21] on div "[EMAIL_ADDRESS][DOMAIN_NAME]" at bounding box center [1137, 26] width 208 height 18
click at [1302, 27] on div "[EMAIL_ADDRESS][DOMAIN_NAME] Logout" at bounding box center [679, 25] width 1359 height 31
click at [1302, 26] on icon at bounding box center [1300, 26] width 7 height 4
click at [1302, 15] on div at bounding box center [1279, 25] width 49 height 31
